Goal: Transaction & Acquisition: Purchase product/service

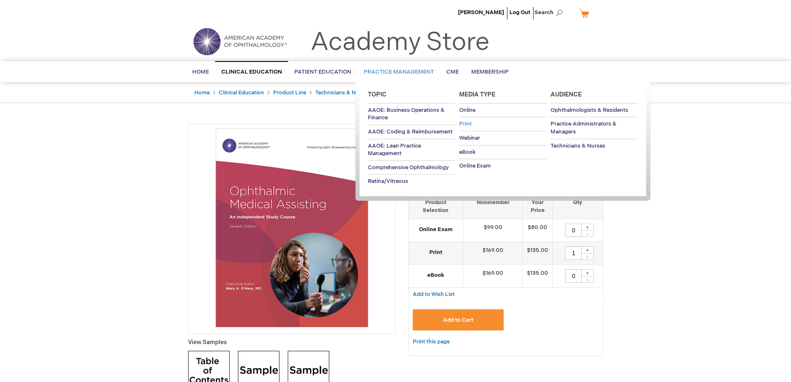
click at [466, 122] on span "Print" at bounding box center [465, 123] width 12 height 7
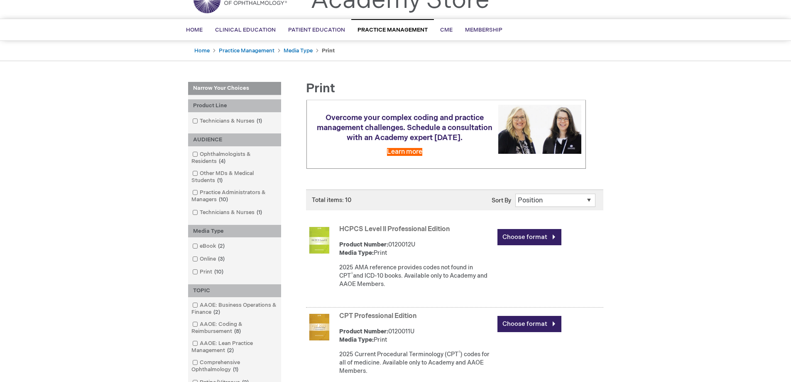
scroll to position [42, 0]
click at [200, 121] on span at bounding box center [200, 121] width 0 height 7
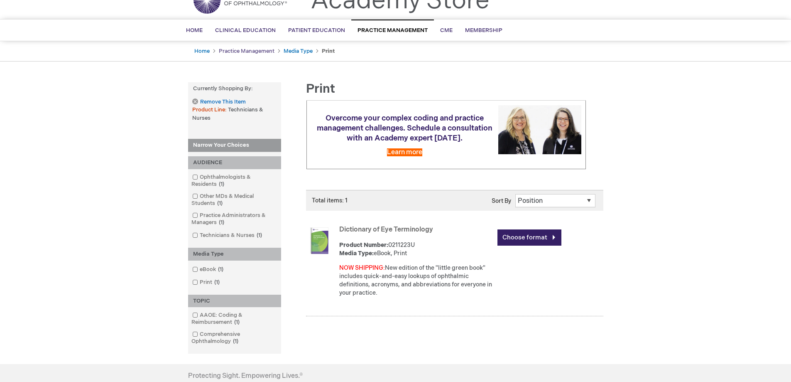
click at [233, 51] on link "Practice Management" at bounding box center [247, 51] width 56 height 7
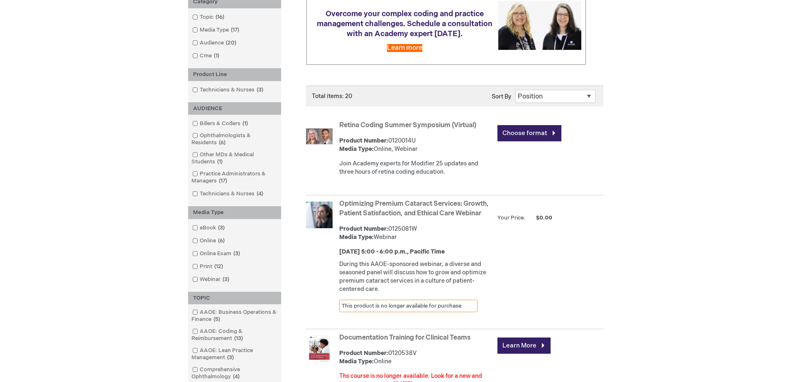
scroll to position [166, 0]
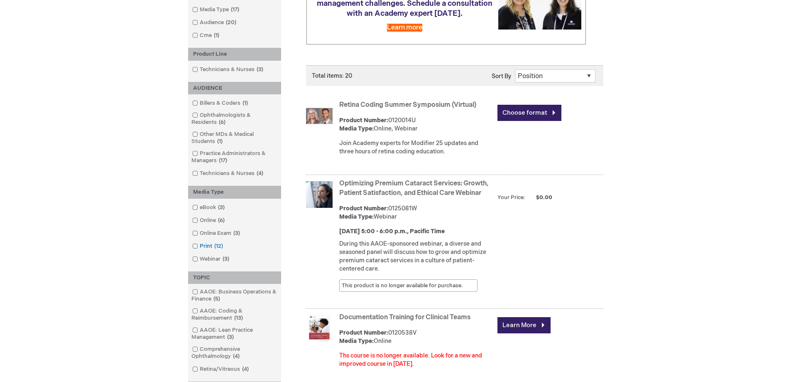
click at [191, 243] on input "checkbox" at bounding box center [191, 244] width 5 height 5
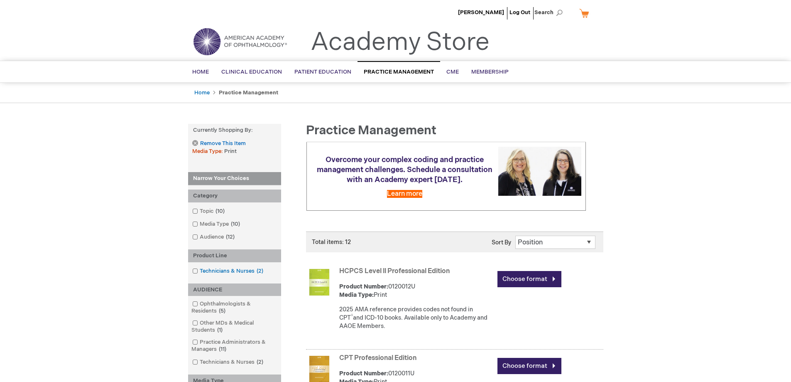
click at [216, 270] on link "Technicians & Nurses 2 items" at bounding box center [228, 271] width 76 height 8
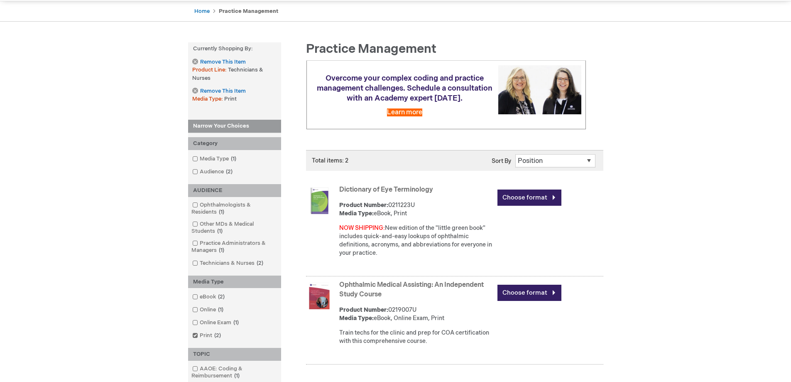
scroll to position [125, 0]
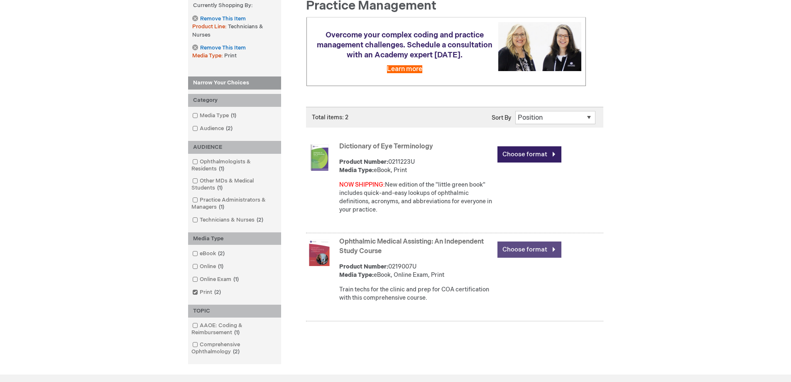
click at [552, 247] on link "Choose format" at bounding box center [530, 249] width 64 height 16
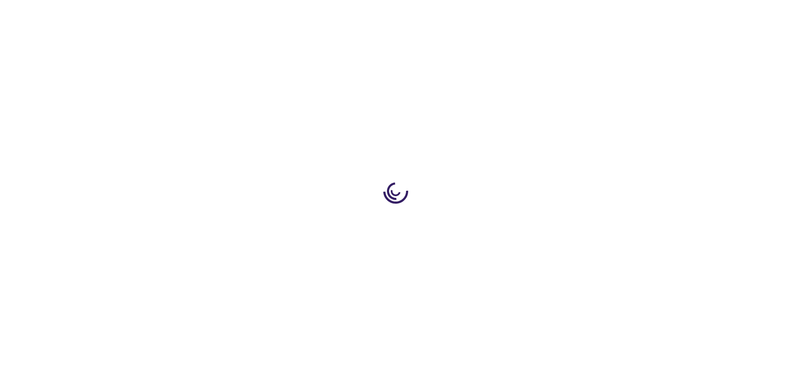
type input "0"
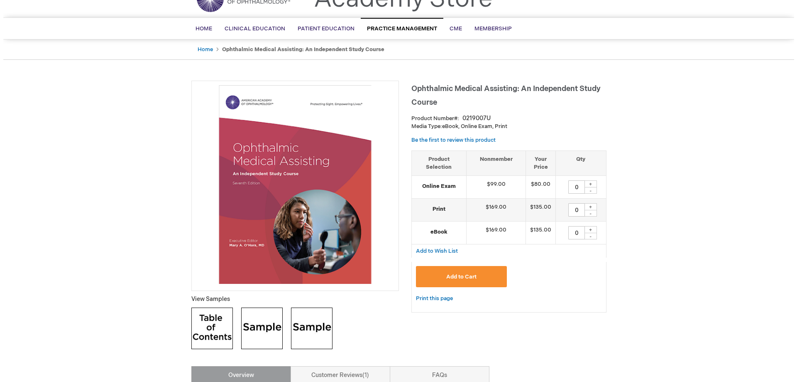
scroll to position [83, 0]
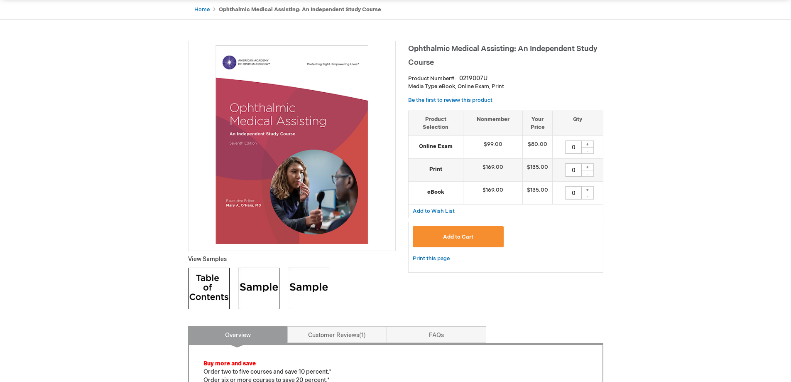
click at [587, 145] on div "+" at bounding box center [587, 143] width 12 height 7
type input "1"
click at [455, 235] on span "Add to Cart" at bounding box center [458, 236] width 30 height 7
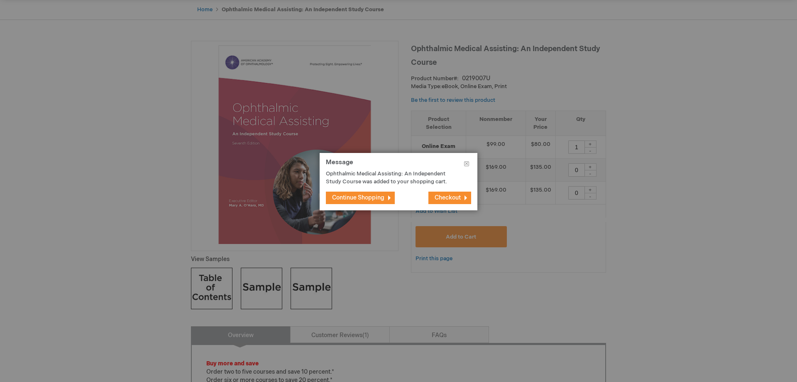
click at [446, 199] on span "Checkout" at bounding box center [448, 197] width 26 height 7
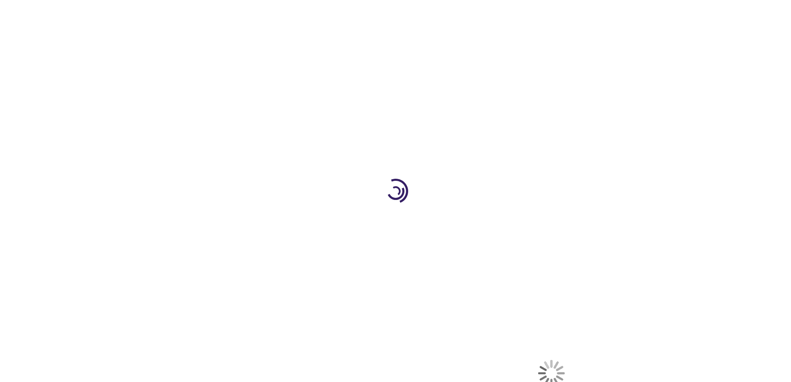
select select "US"
select select "19"
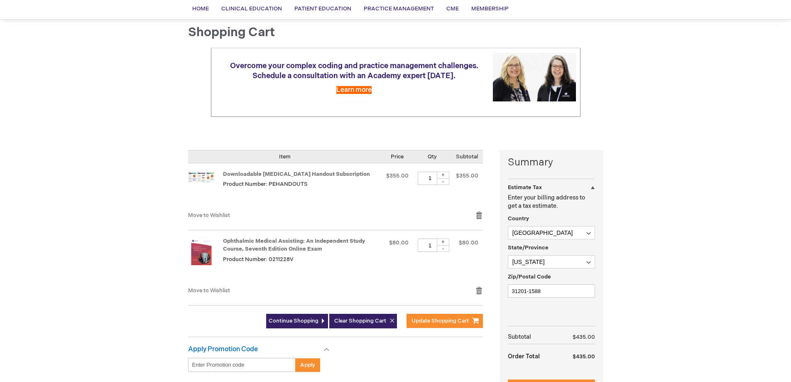
scroll to position [83, 0]
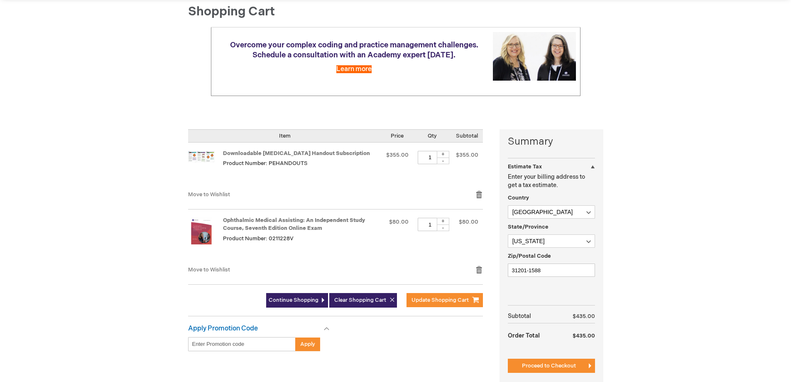
click at [442, 161] on div "-" at bounding box center [443, 160] width 12 height 7
type input "0"
click at [435, 298] on span "Update Shopping Cart" at bounding box center [440, 300] width 57 height 7
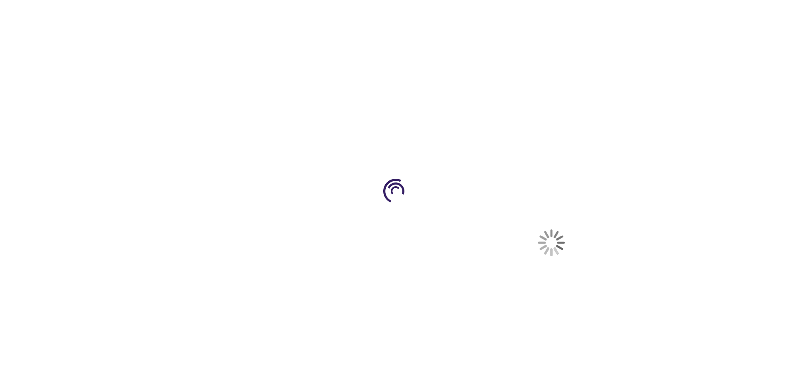
select select "US"
select select "19"
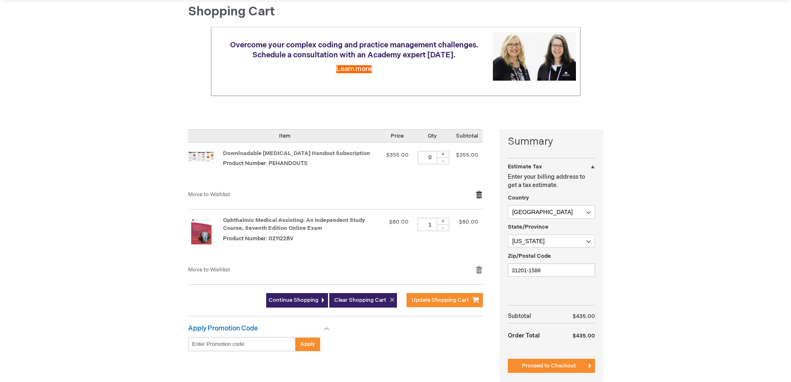
click at [481, 194] on link "Remove item" at bounding box center [479, 194] width 7 height 8
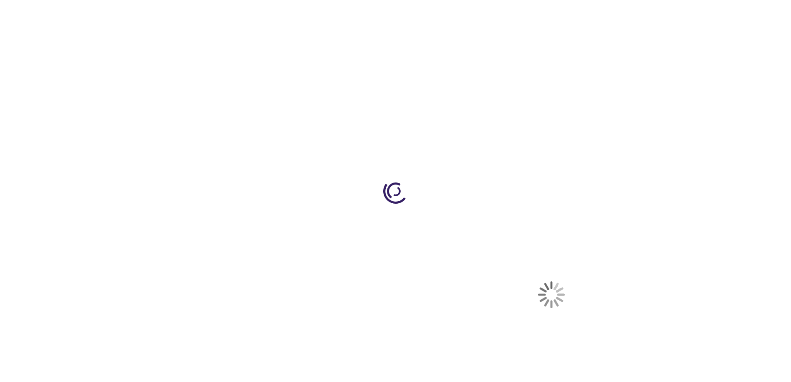
select select "US"
select select "19"
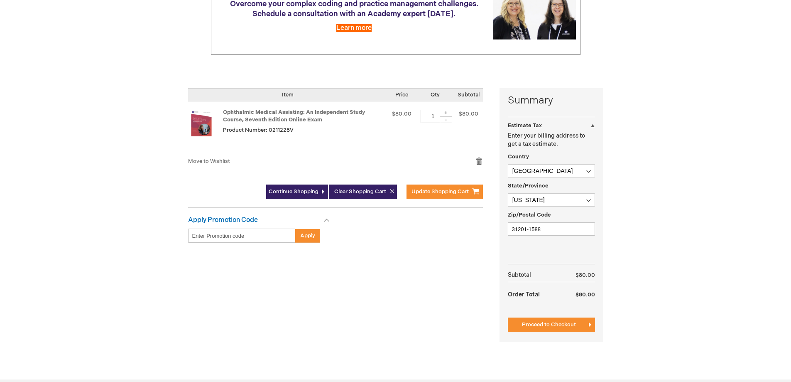
scroll to position [125, 0]
click at [542, 324] on span "Proceed to Checkout" at bounding box center [549, 324] width 54 height 7
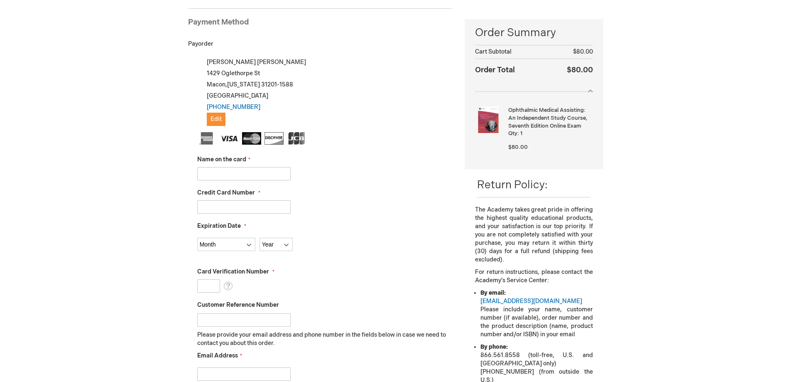
click at [202, 173] on input "Name on the card" at bounding box center [243, 173] width 93 height 13
type input "[PERSON_NAME]"
type input "5119240007337030"
click at [250, 244] on select "Month 01 - January 02 - February 03 - March 04 - April 05 - May 06 - June 07 - …" at bounding box center [226, 244] width 58 height 13
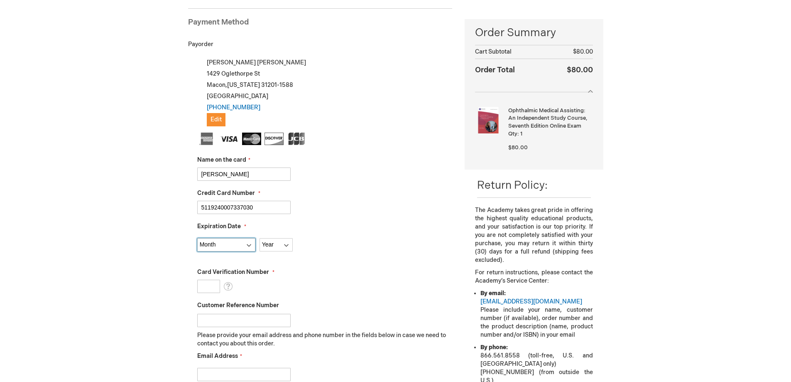
select select "3"
click at [197, 238] on select "Month 01 - January 02 - February 03 - March 04 - April 05 - May 06 - June 07 - …" at bounding box center [226, 244] width 58 height 13
click at [284, 245] on select "Year 2025 2026 2027 2028 2029 2030 2031 2032 2033 2034 2035" at bounding box center [276, 244] width 33 height 13
select select "2029"
click at [260, 238] on select "Year 2025 2026 2027 2028 2029 2030 2031 2032 2033 2034 2035" at bounding box center [276, 244] width 33 height 13
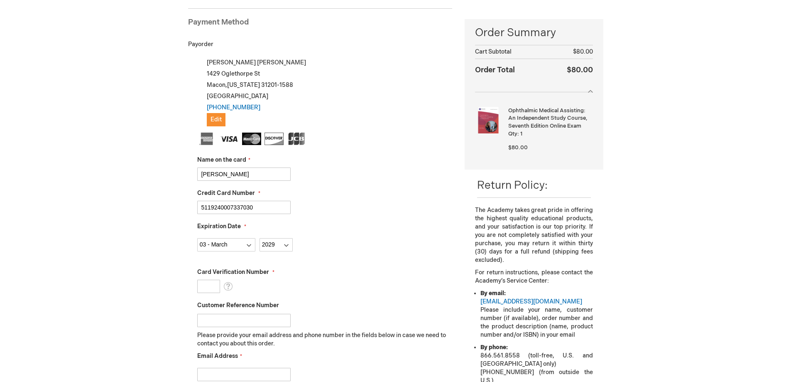
click at [207, 284] on input "Card Verification Number" at bounding box center [208, 286] width 23 height 13
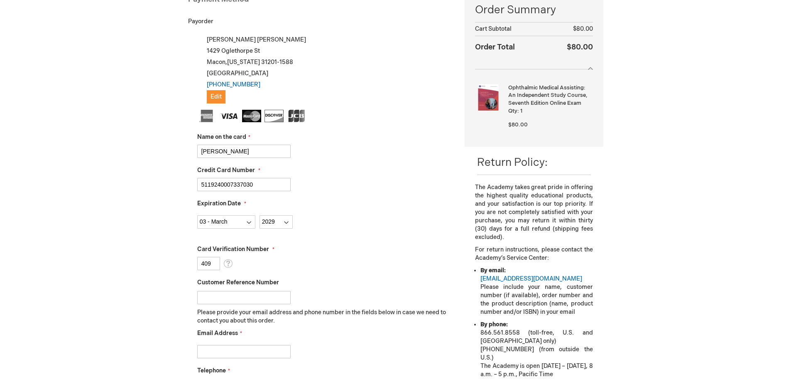
scroll to position [280, 0]
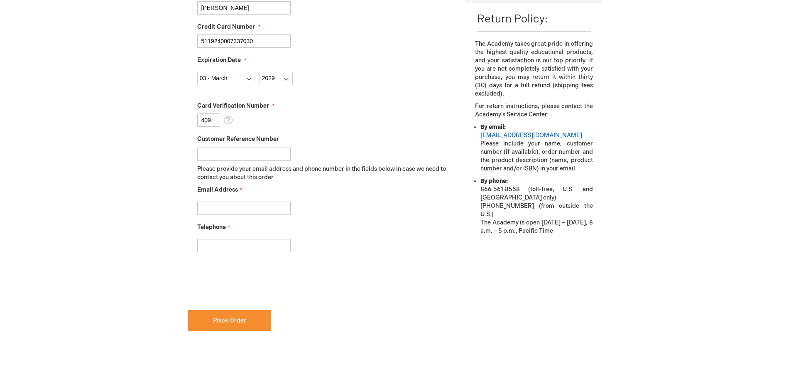
type input "409"
click at [205, 211] on input "Email Address" at bounding box center [243, 207] width 93 height 13
type input "dvaughn@myeyecenter.com"
click at [206, 247] on input "Telephone" at bounding box center [243, 245] width 93 height 13
type input "4787437061"
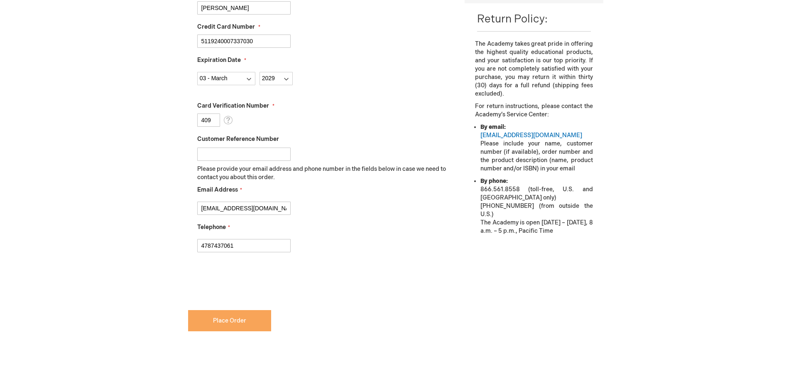
checkbox input "true"
click at [224, 319] on span "Place Order" at bounding box center [229, 320] width 33 height 7
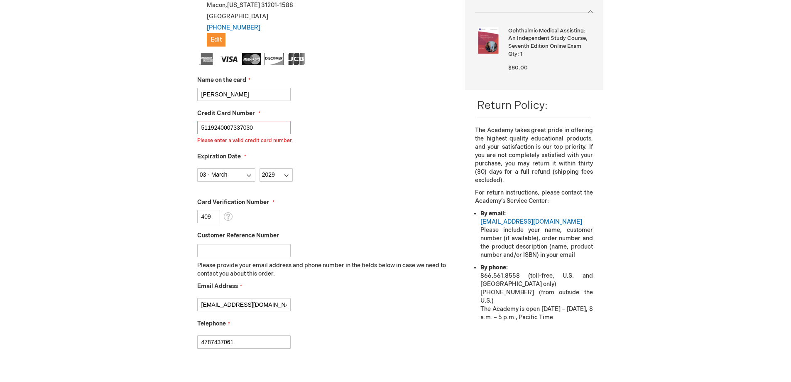
scroll to position [123, 0]
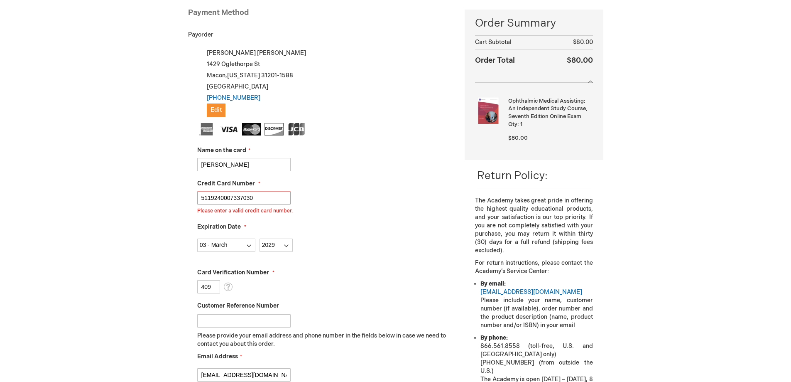
click at [256, 197] on input "5119240007337030" at bounding box center [243, 197] width 93 height 13
type input "5119240007337032"
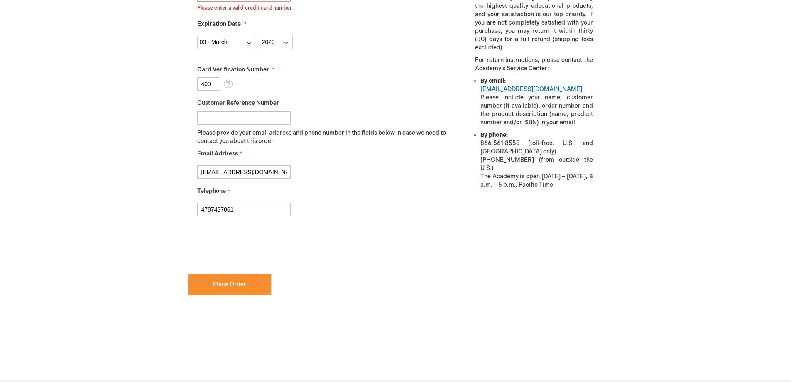
scroll to position [456, 0]
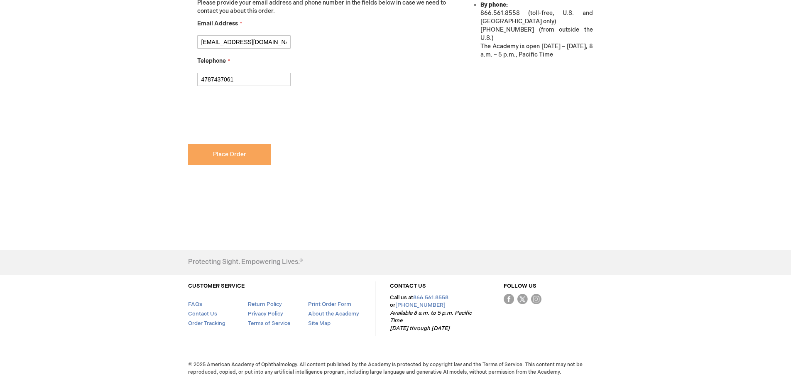
click at [221, 156] on span "Place Order" at bounding box center [229, 154] width 33 height 7
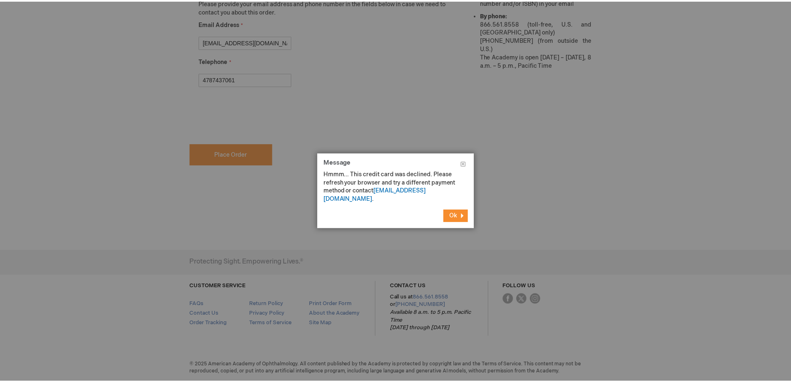
scroll to position [446, 0]
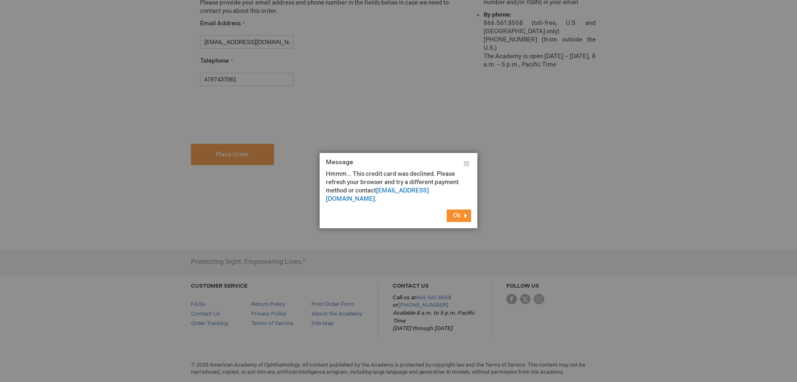
click at [453, 212] on span "Ok" at bounding box center [457, 215] width 8 height 7
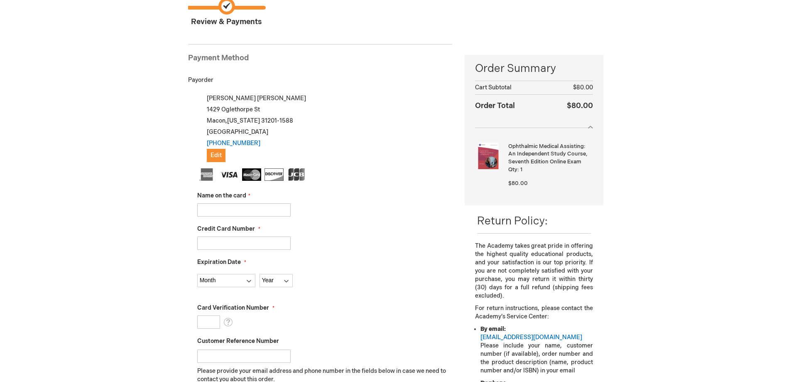
scroll to position [42, 0]
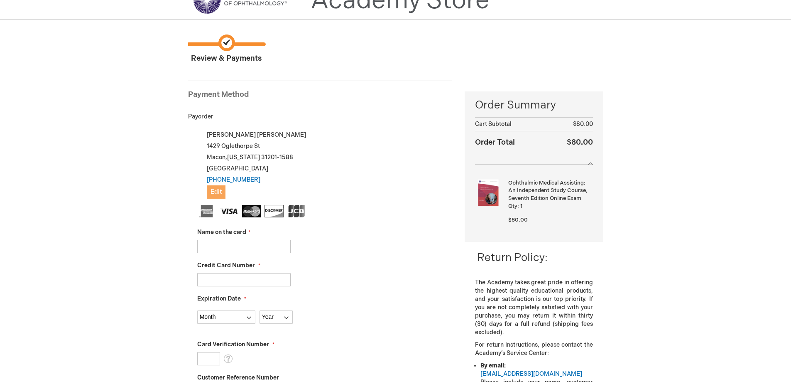
click at [213, 194] on span "Edit" at bounding box center [216, 191] width 11 height 7
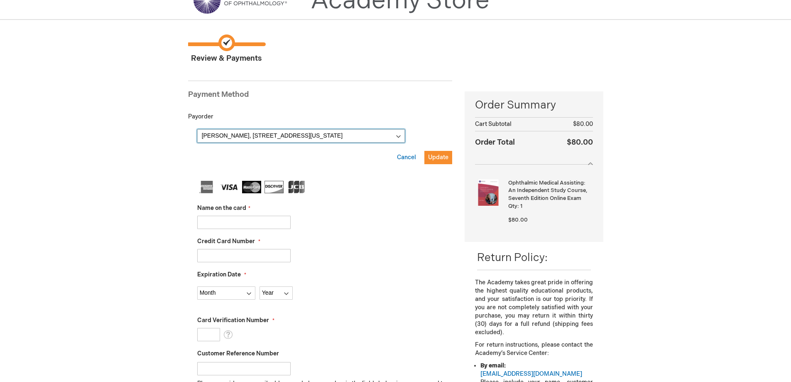
click at [398, 137] on select "[PERSON_NAME], [STREET_ADDRESS][US_STATE] New Address" at bounding box center [301, 135] width 208 height 13
select select
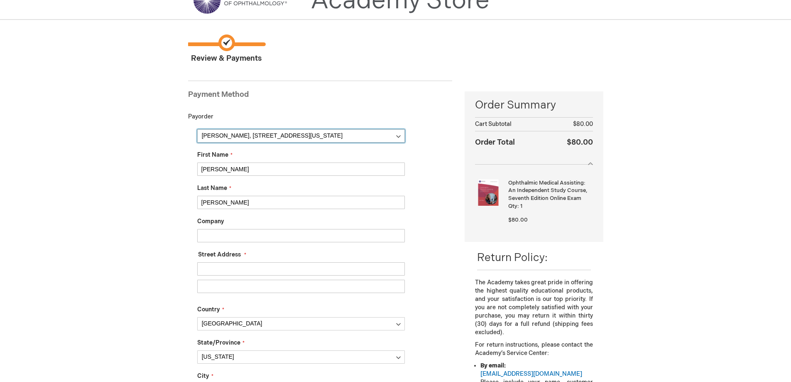
click at [204, 136] on select "[PERSON_NAME], [STREET_ADDRESS][US_STATE] New Address" at bounding box center [301, 135] width 208 height 13
click at [206, 235] on input "Company" at bounding box center [301, 235] width 208 height 13
type input "[GEOGRAPHIC_DATA][US_STATE]"
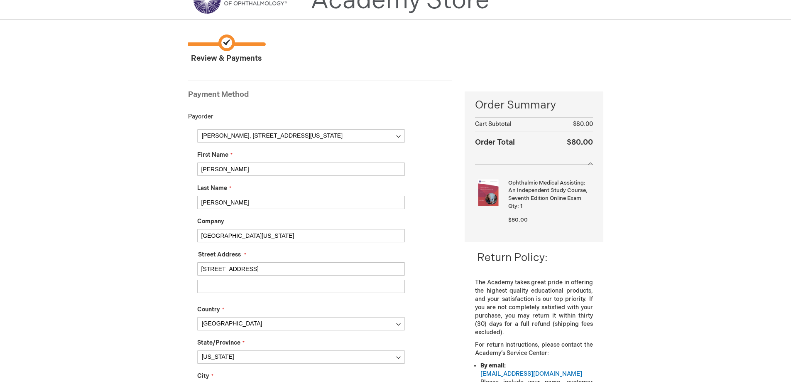
type input "[STREET_ADDRESS]"
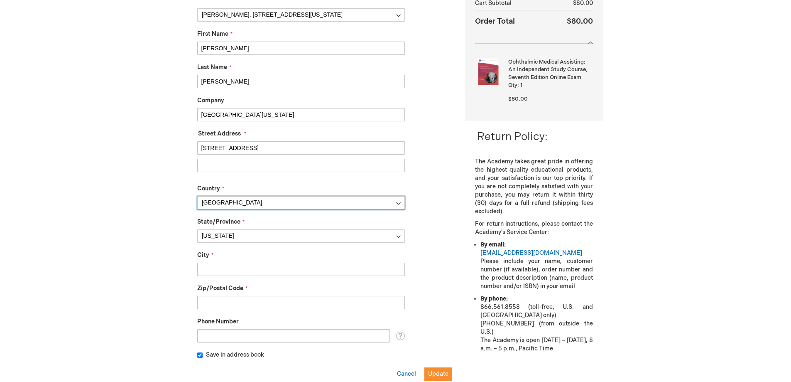
scroll to position [166, 0]
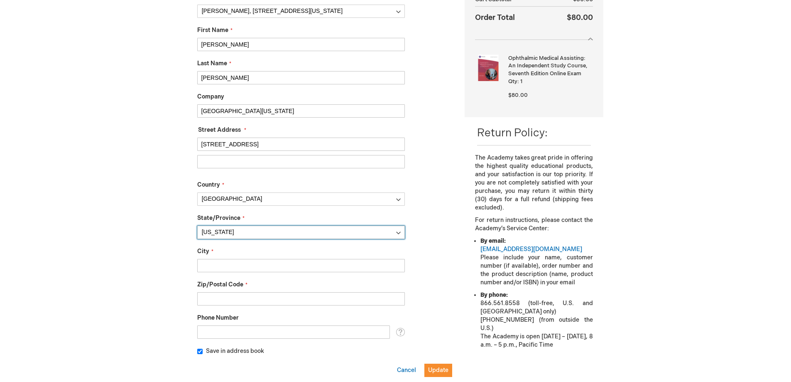
click at [401, 233] on select "Please select a region, state or province. [US_STATE] [US_STATE] [US_STATE] [US…" at bounding box center [301, 232] width 208 height 13
select select "54"
click at [197, 226] on select "Please select a region, state or province. [US_STATE] [US_STATE] [US_STATE] [US…" at bounding box center [301, 232] width 208 height 13
click at [206, 266] on input "City" at bounding box center [301, 265] width 208 height 13
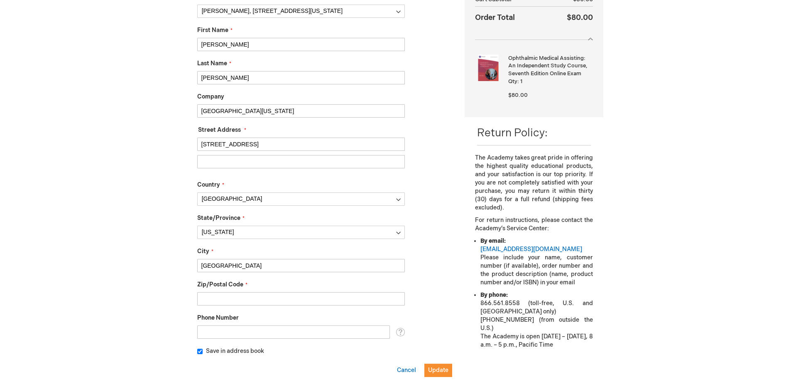
type input "[GEOGRAPHIC_DATA]"
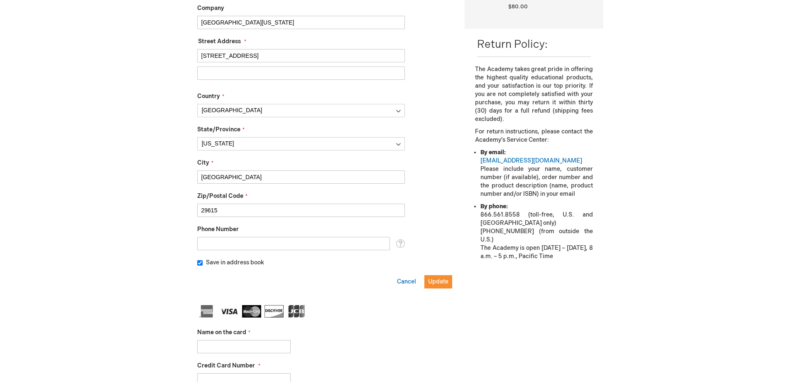
scroll to position [291, 0]
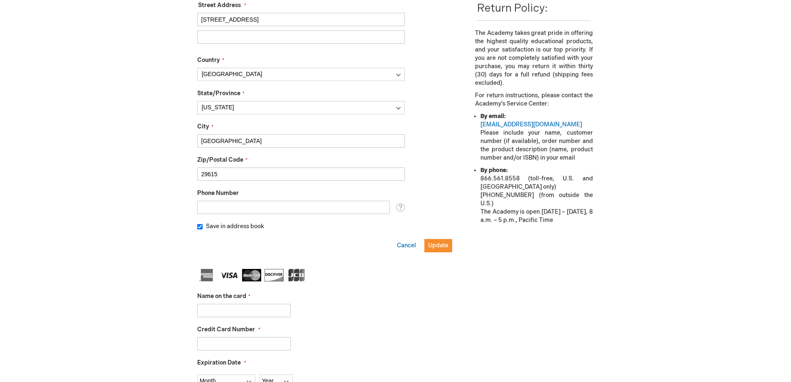
type input "29615"
click at [209, 210] on input "Phone Number" at bounding box center [293, 207] width 193 height 13
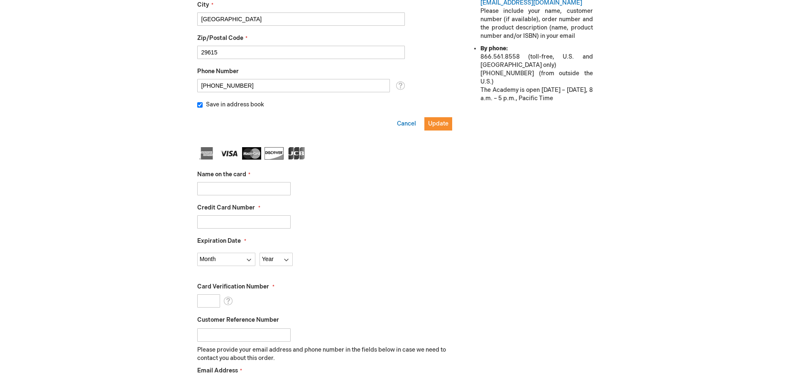
scroll to position [415, 0]
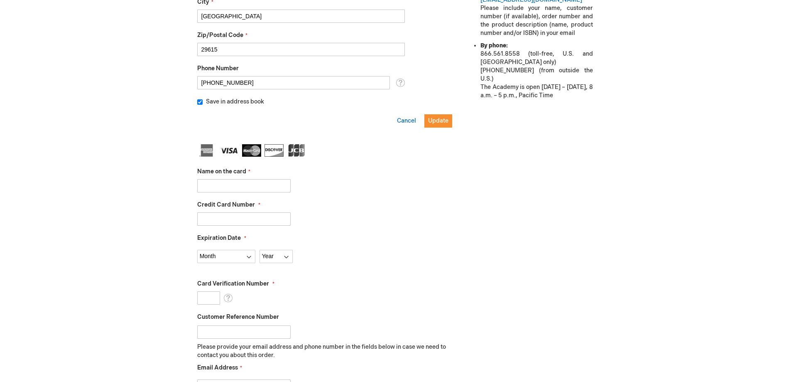
type input "[PHONE_NUMBER]"
click at [204, 185] on input "Name on the card" at bounding box center [243, 185] width 93 height 13
type input "[PERSON_NAME]"
type input "[CREDIT_CARD_NUMBER]"
click at [251, 255] on select "Month 01 - January 02 - February 03 - March 04 - April 05 - May 06 - June 07 - …" at bounding box center [226, 256] width 58 height 13
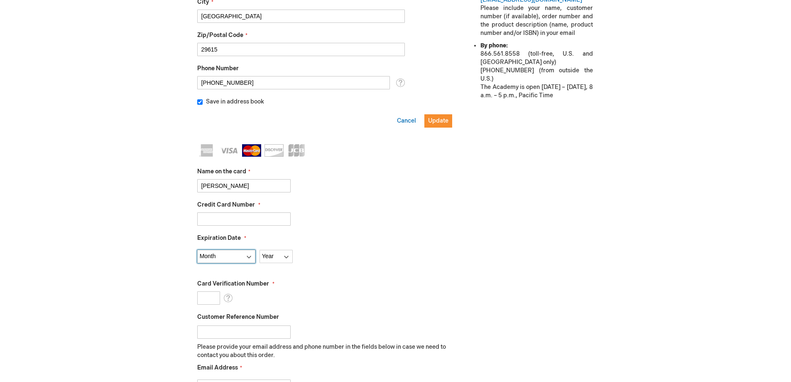
select select "3"
click at [197, 250] on select "Month 01 - January 02 - February 03 - March 04 - April 05 - May 06 - June 07 - …" at bounding box center [226, 256] width 58 height 13
click at [286, 259] on select "Year 2025 2026 2027 2028 2029 2030 2031 2032 2033 2034 2035" at bounding box center [276, 256] width 33 height 13
select select "2029"
click at [260, 250] on select "Year 2025 2026 2027 2028 2029 2030 2031 2032 2033 2034 2035" at bounding box center [276, 256] width 33 height 13
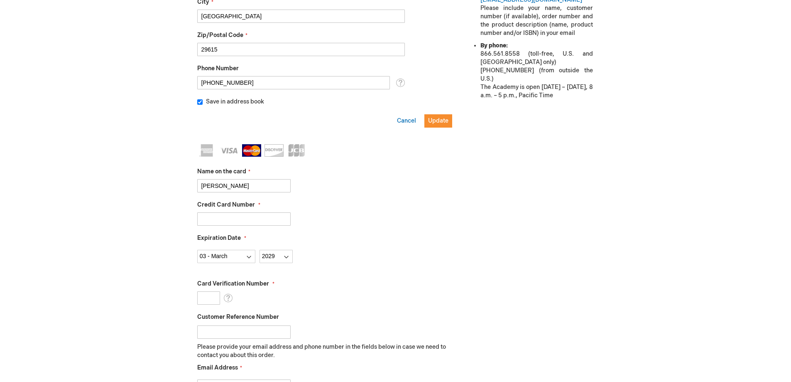
click at [209, 292] on input "Card Verification Number" at bounding box center [208, 297] width 23 height 13
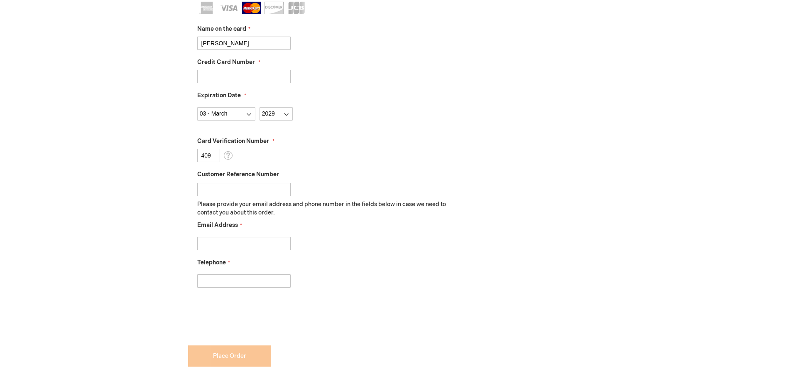
scroll to position [581, 0]
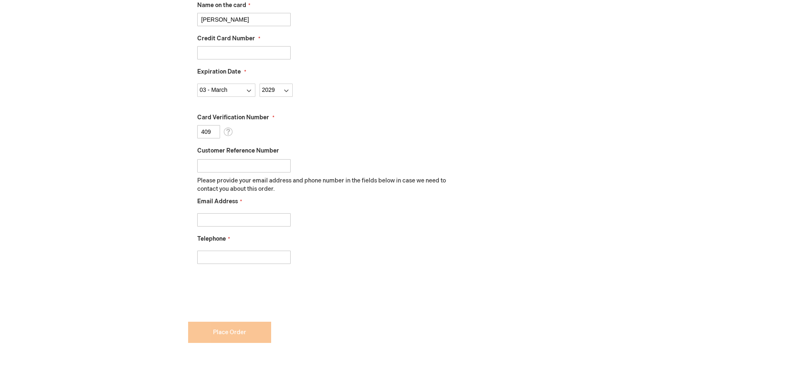
type input "409"
click at [207, 218] on input "Email Address" at bounding box center [243, 219] width 93 height 13
type input "dvaughn@myeyecenter.com"
click at [208, 256] on input "Telephone" at bounding box center [243, 256] width 93 height 13
type input "4787437061"
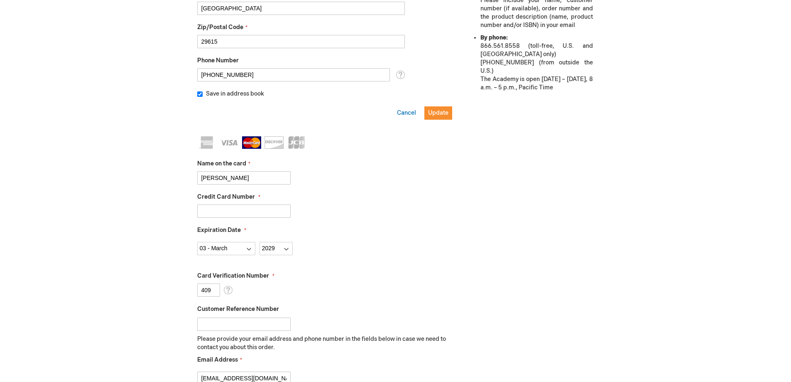
scroll to position [415, 0]
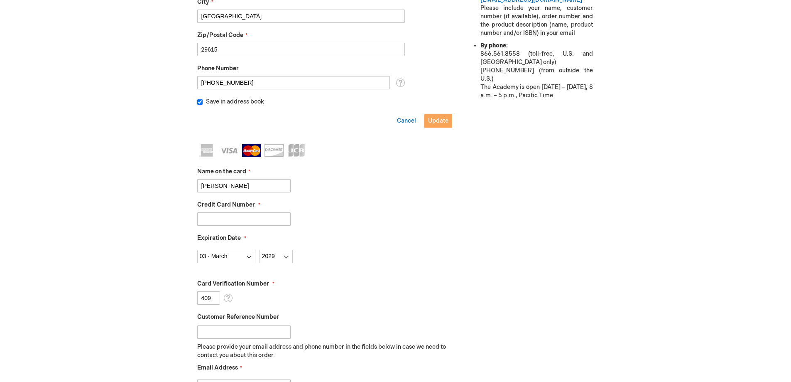
click at [435, 119] on span "Update" at bounding box center [438, 120] width 20 height 7
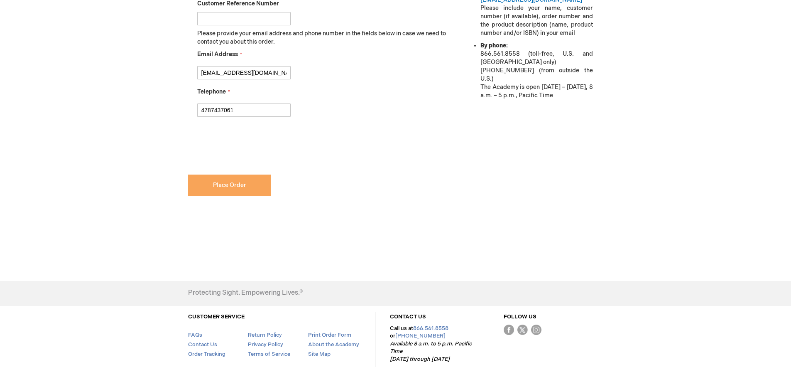
click at [226, 186] on span "Place Order" at bounding box center [229, 184] width 33 height 7
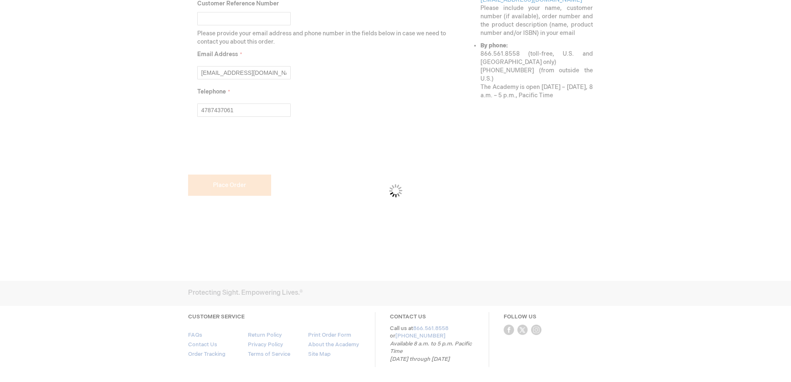
checkbox input "false"
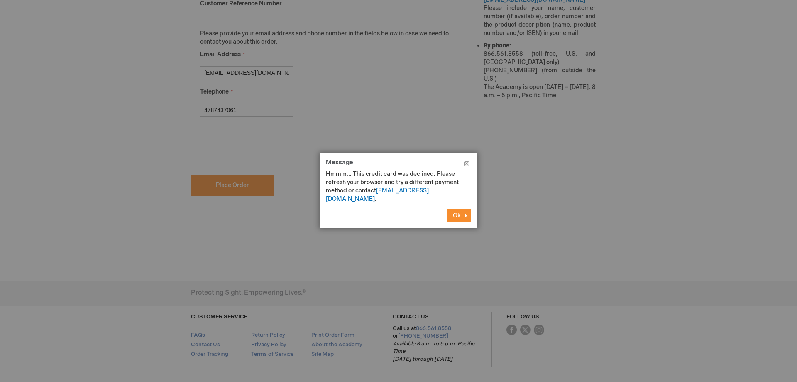
click at [465, 209] on button "Ok" at bounding box center [459, 215] width 25 height 12
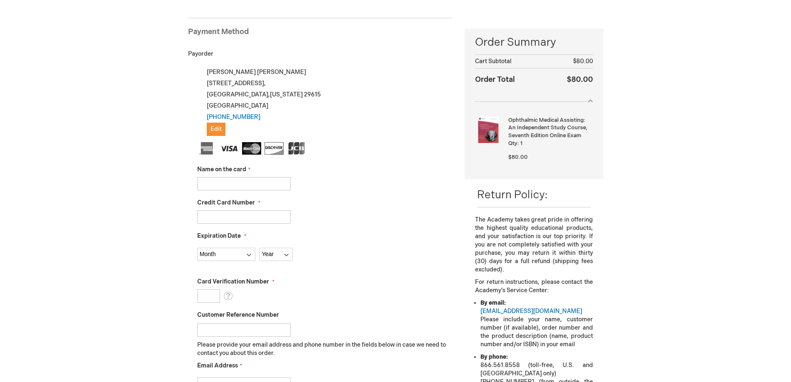
scroll to position [125, 0]
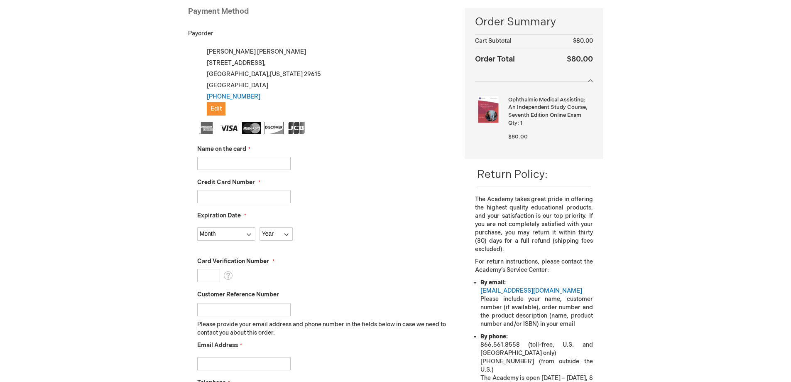
drag, startPoint x: 208, startPoint y: 160, endPoint x: 213, endPoint y: 162, distance: 5.3
click at [208, 160] on input "Name on the card" at bounding box center [243, 163] width 93 height 13
type input "[PERSON_NAME]"
type input "8"
click at [253, 196] on input "51192400073370322" at bounding box center [243, 196] width 93 height 13
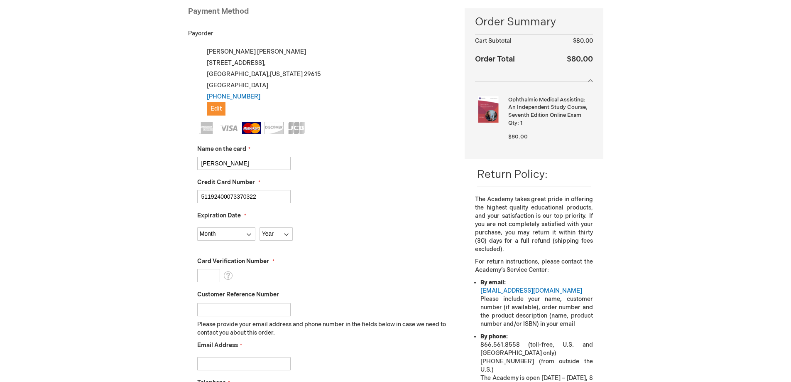
type input "[CREDIT_CARD_NUMBER]"
click at [248, 233] on select "Month [DATE] - [DATE] - [DATE] - [DATE] - [DATE] - [DATE] - [DATE] - [DATE] - […" at bounding box center [226, 233] width 58 height 13
select select "3"
click at [197, 227] on select "Month [DATE] - [DATE] - [DATE] - [DATE] - [DATE] - [DATE] - [DATE] - [DATE] - […" at bounding box center [226, 233] width 58 height 13
click at [286, 234] on select "Year [DATE] 2026 2027 2028 2029 2030 2031 2032 2033 2034 2035" at bounding box center [276, 233] width 33 height 13
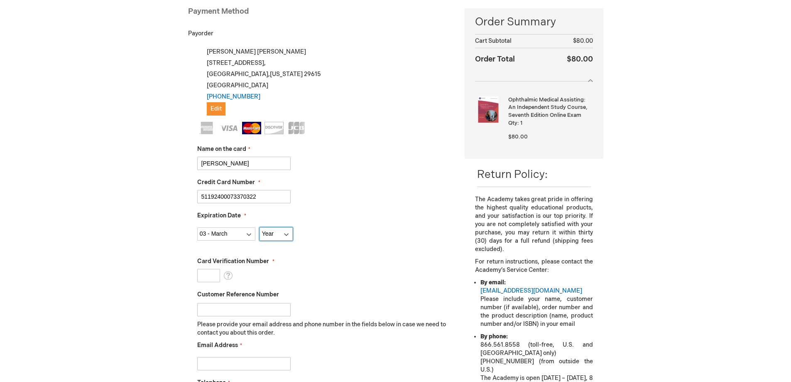
select select "2029"
click at [260, 227] on select "Year [DATE] 2026 2027 2028 2029 2030 2031 2032 2033 2034 2035" at bounding box center [276, 233] width 33 height 13
click at [206, 278] on input "Card Verification Number" at bounding box center [208, 275] width 23 height 13
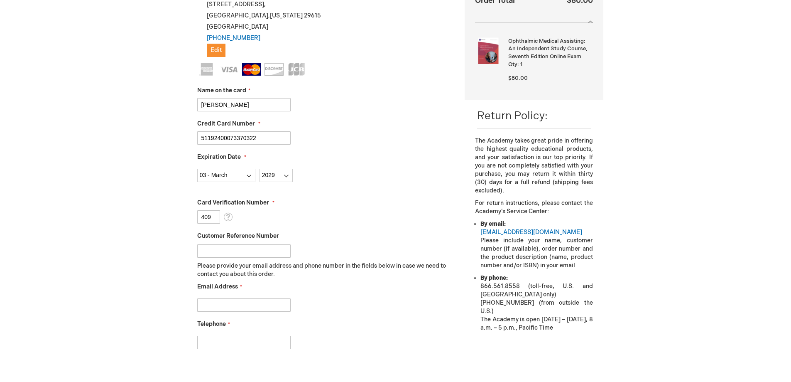
scroll to position [249, 0]
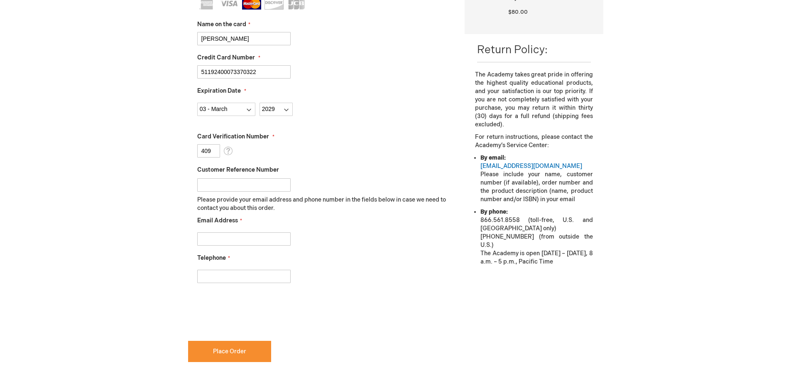
type input "409"
click at [208, 243] on input "Email Address" at bounding box center [243, 238] width 93 height 13
type input "[EMAIL_ADDRESS][DOMAIN_NAME]"
drag, startPoint x: 209, startPoint y: 278, endPoint x: 226, endPoint y: 278, distance: 16.2
click at [209, 278] on input "Telephone" at bounding box center [243, 276] width 93 height 13
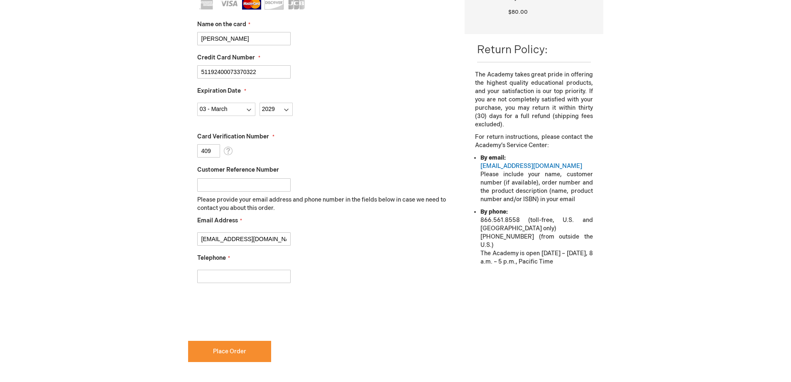
type input "4787437061"
checkbox input "true"
click at [224, 349] on span "Place Order" at bounding box center [229, 351] width 33 height 7
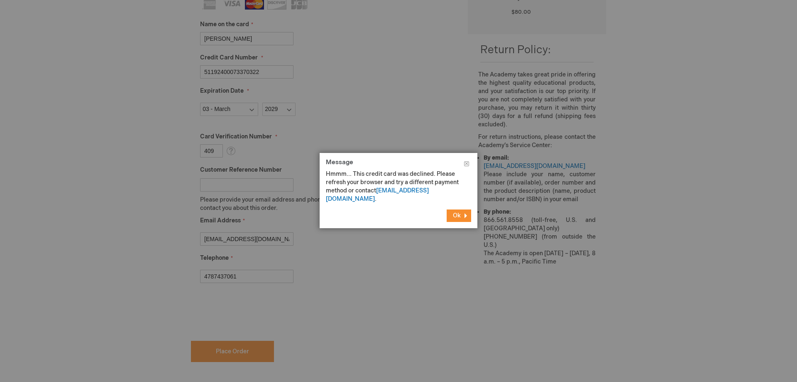
click at [453, 212] on span "Ok" at bounding box center [457, 215] width 8 height 7
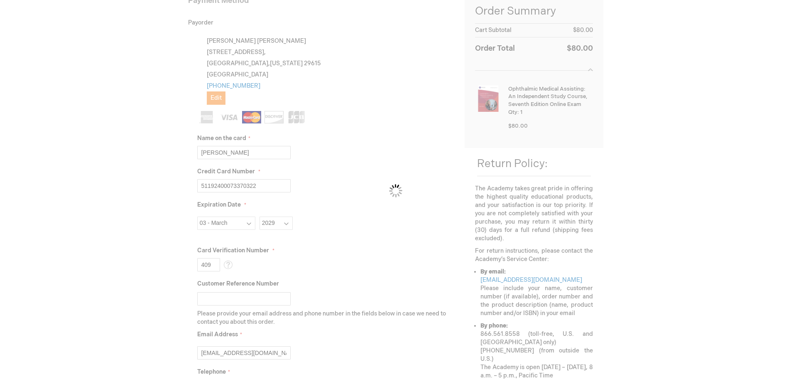
scroll to position [42, 0]
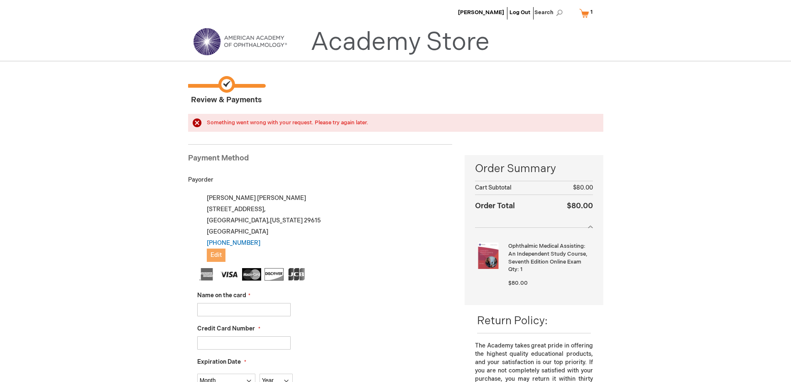
drag, startPoint x: 212, startPoint y: 252, endPoint x: 226, endPoint y: 248, distance: 14.1
click at [212, 251] on span "Edit" at bounding box center [216, 254] width 11 height 7
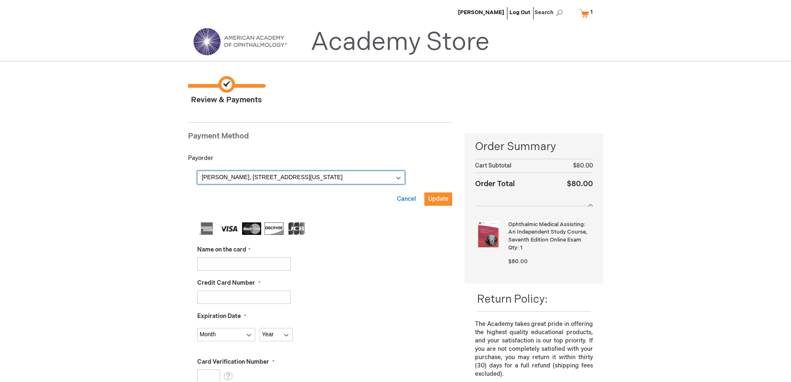
click at [399, 179] on select "[PERSON_NAME], [STREET_ADDRESS][US_STATE] New Address" at bounding box center [301, 177] width 208 height 13
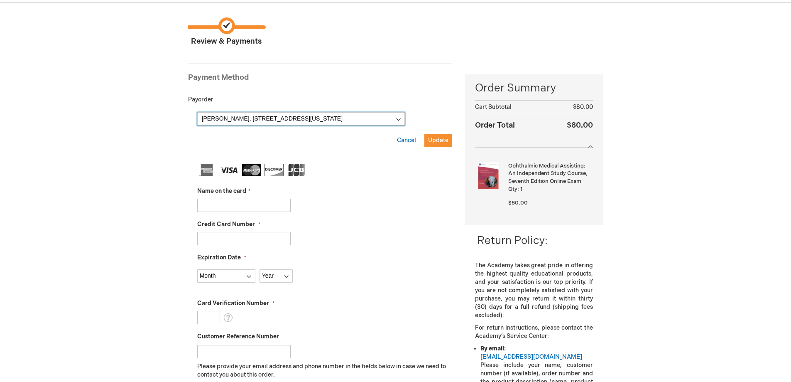
scroll to position [83, 0]
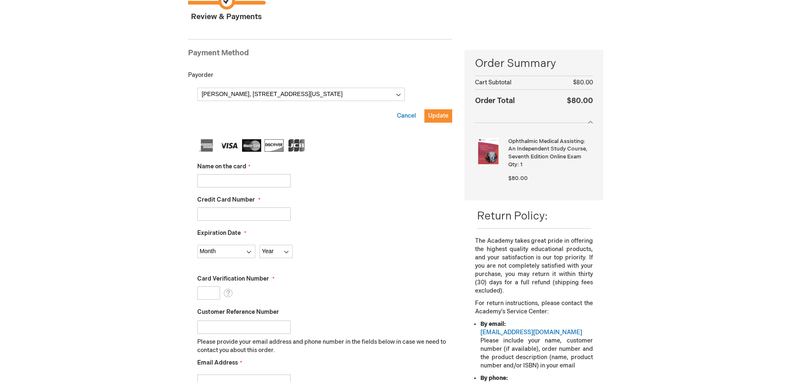
click at [213, 175] on input "Name on the card" at bounding box center [243, 180] width 93 height 13
type input "[PERSON_NAME]"
type input "[CREDIT_CARD_NUMBER]"
select select "2"
select select "2027"
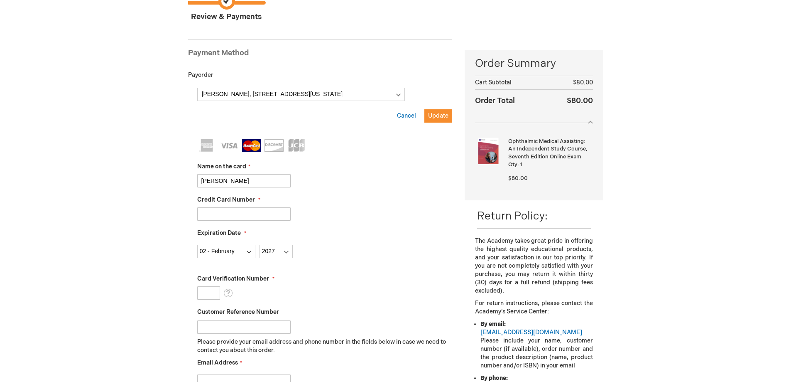
drag, startPoint x: 256, startPoint y: 216, endPoint x: 158, endPoint y: 217, distance: 97.6
click at [158, 217] on div "[PERSON_NAME] Log Out Search My Cart 1 1 items CLOSE RECENTLY ADDED ITEM(S) Clo…" at bounding box center [395, 319] width 791 height 804
type input "[CREDIT_CARD_NUMBER]"
select select "3"
select select "2029"
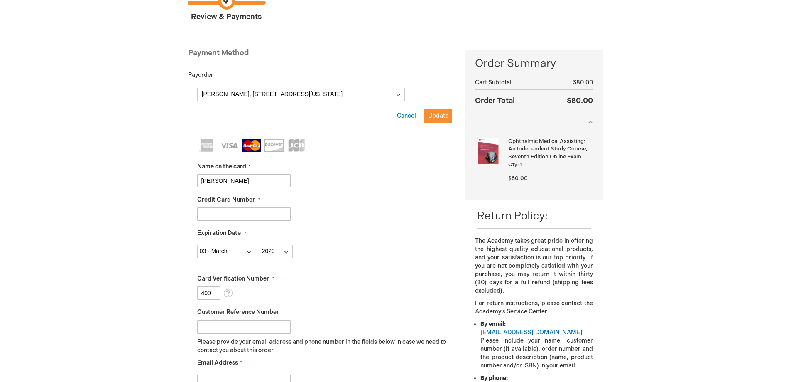
type input "409"
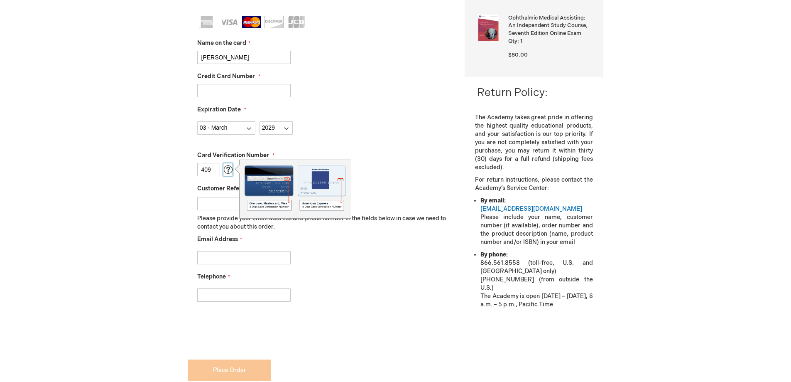
scroll to position [208, 0]
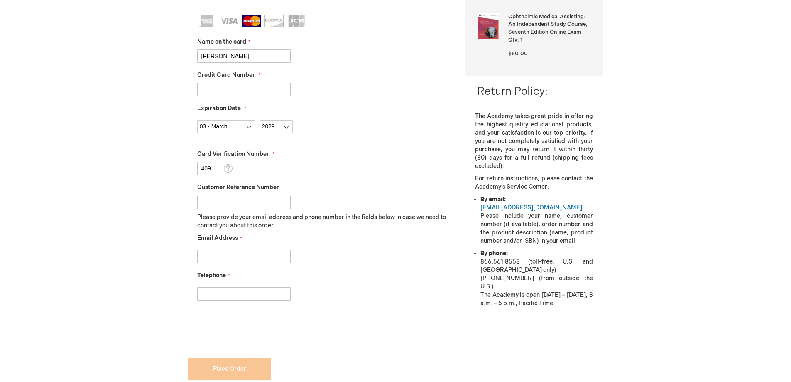
drag, startPoint x: 210, startPoint y: 256, endPoint x: 231, endPoint y: 260, distance: 21.5
click at [210, 256] on input "Email Address" at bounding box center [243, 256] width 93 height 13
type input "dvaughn@myeyecenter.com"
click at [213, 296] on input "Telephone" at bounding box center [243, 293] width 93 height 13
type input "4787437061"
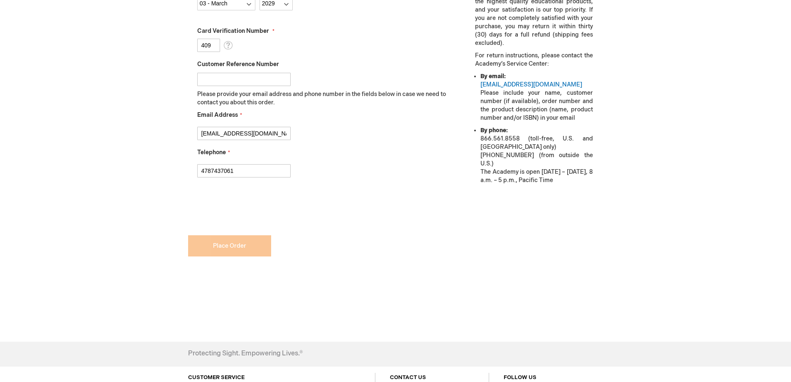
scroll to position [332, 0]
checkbox input "true"
click at [226, 243] on form "Payment Information Payment Method Payorder My billing and shipping address are…" at bounding box center [320, 31] width 265 height 498
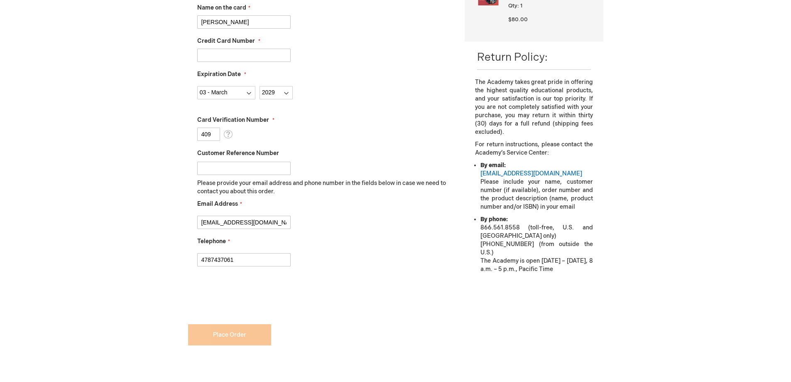
scroll to position [83, 0]
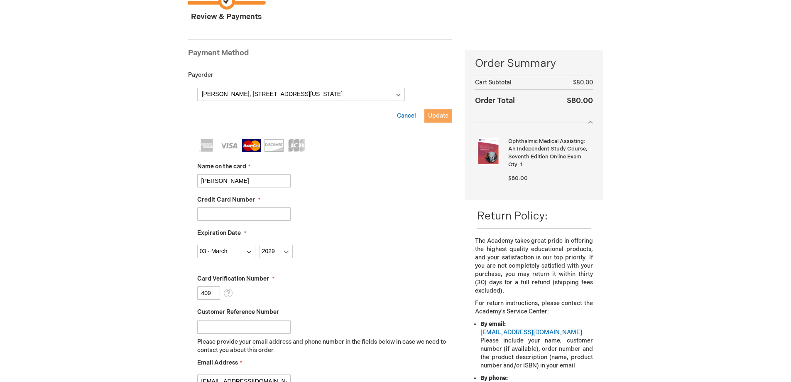
click at [439, 113] on span "Update" at bounding box center [438, 115] width 20 height 7
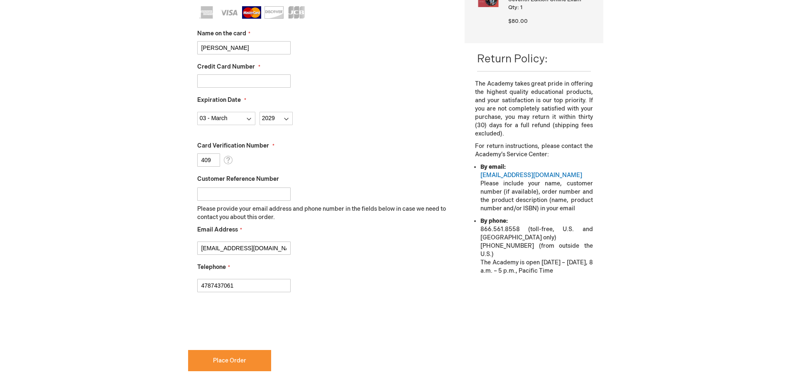
scroll to position [249, 0]
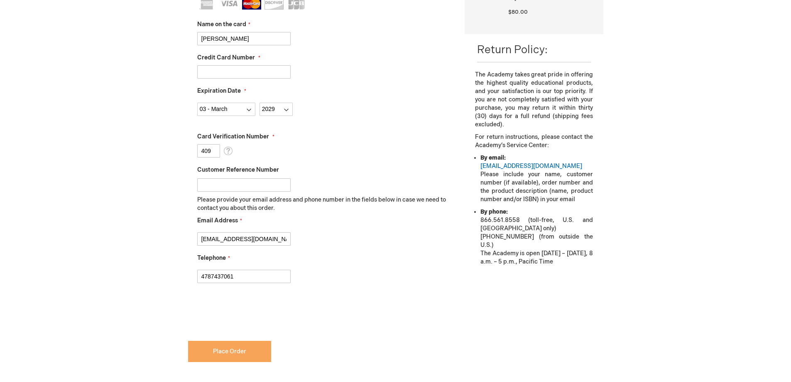
drag, startPoint x: 226, startPoint y: 358, endPoint x: 228, endPoint y: 353, distance: 6.5
click at [226, 358] on button "Place Order" at bounding box center [229, 351] width 83 height 21
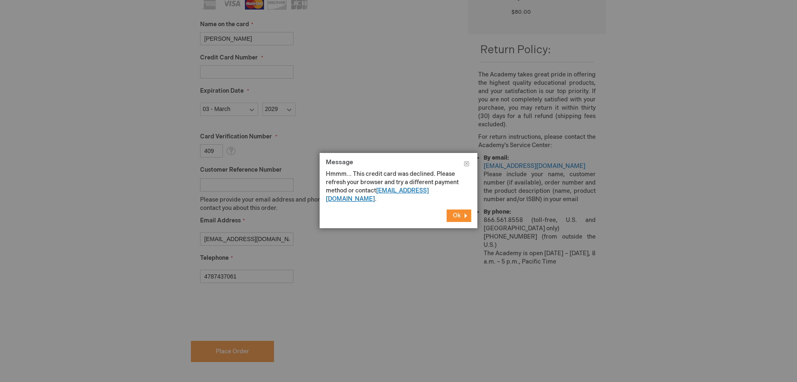
click at [390, 190] on link "[EMAIL_ADDRESS][DOMAIN_NAME]" at bounding box center [377, 194] width 103 height 15
click at [462, 209] on button "Ok" at bounding box center [459, 215] width 25 height 12
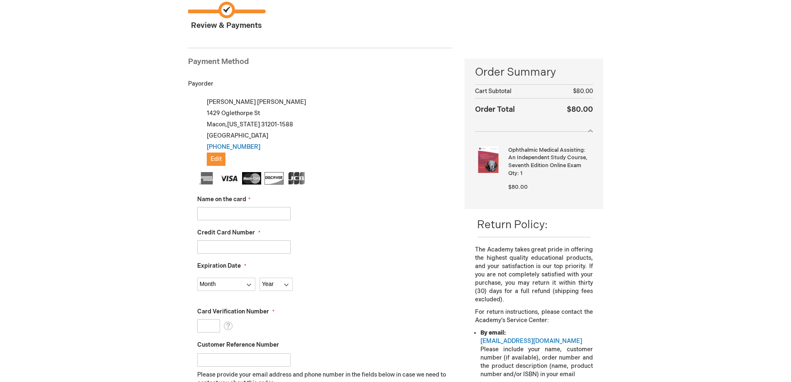
scroll to position [83, 0]
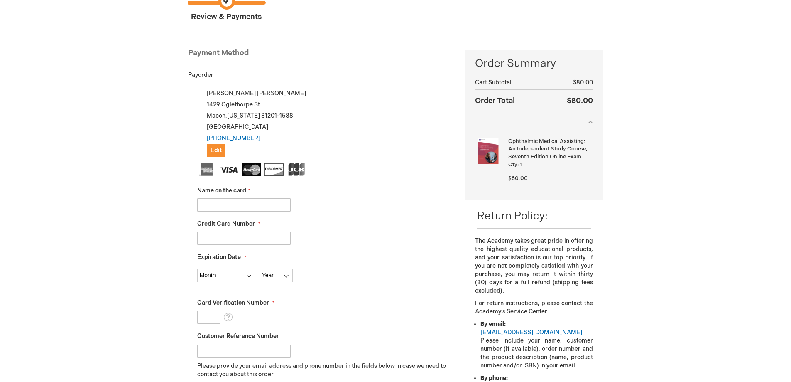
drag, startPoint x: 248, startPoint y: 240, endPoint x: 252, endPoint y: 238, distance: 4.3
click at [248, 240] on input "Credit Card Number" at bounding box center [243, 237] width 93 height 13
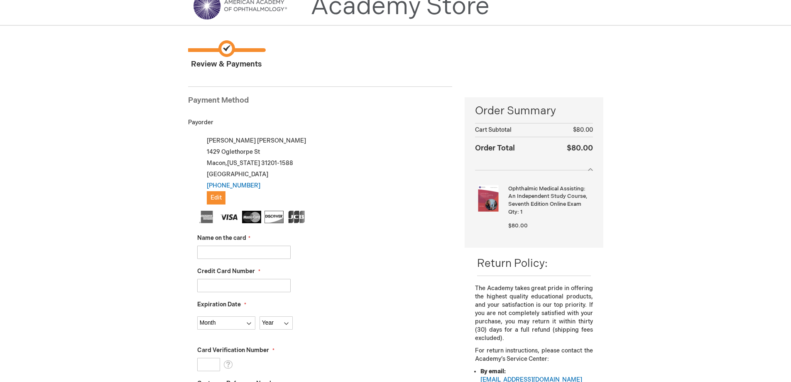
scroll to position [0, 0]
